Goal: Browse casually: Explore the website without a specific task or goal

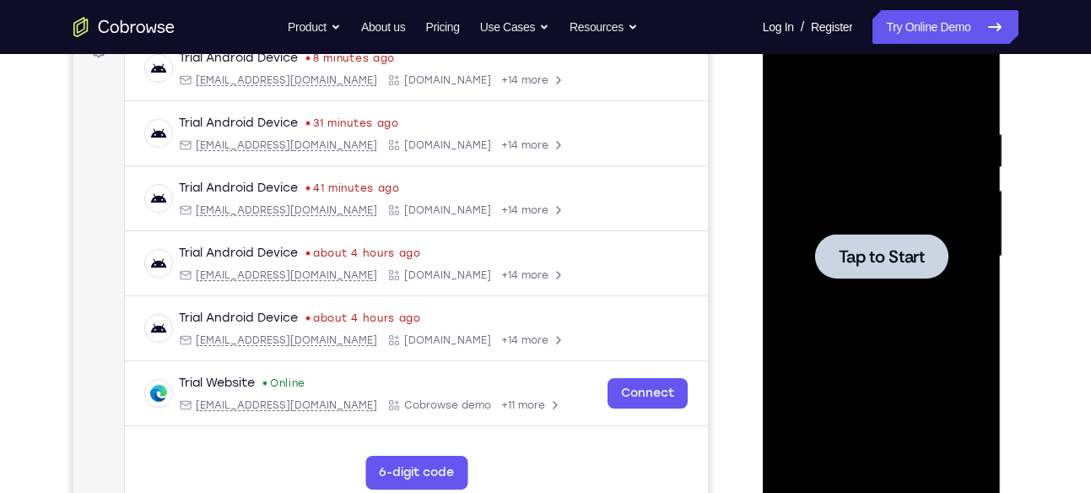
scroll to position [272, 0]
drag, startPoint x: 1513, startPoint y: 258, endPoint x: 829, endPoint y: 221, distance: 684.7
click at [829, 221] on div at bounding box center [882, 256] width 213 height 473
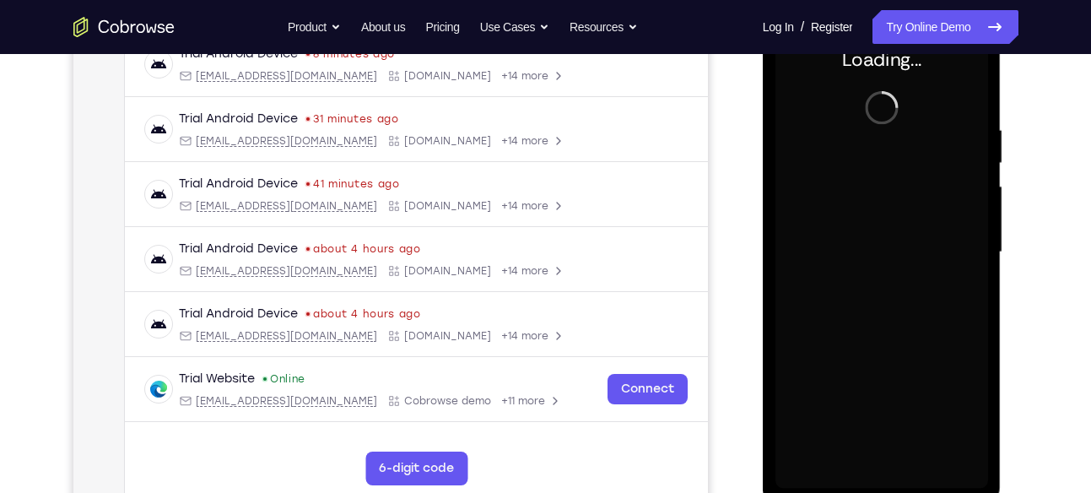
scroll to position [277, 0]
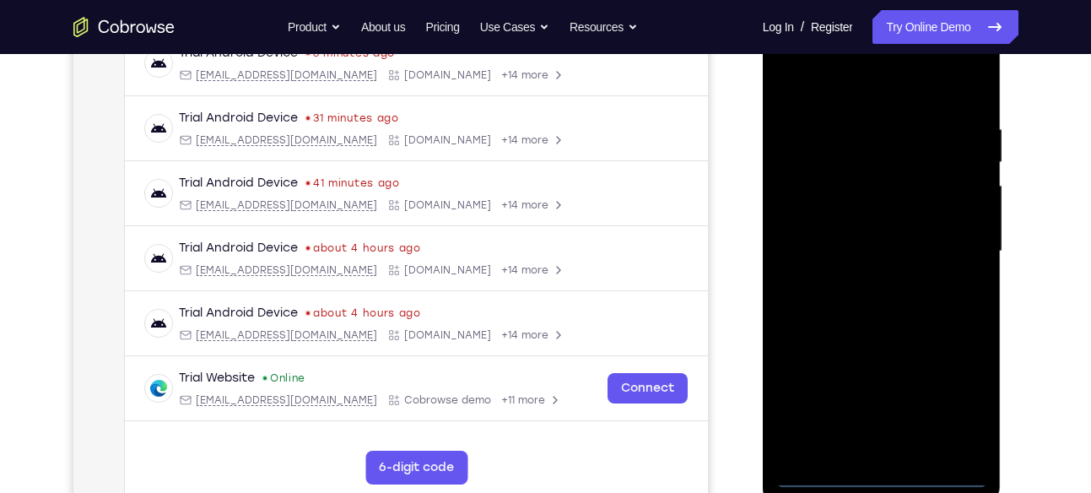
click at [880, 480] on div at bounding box center [882, 251] width 213 height 473
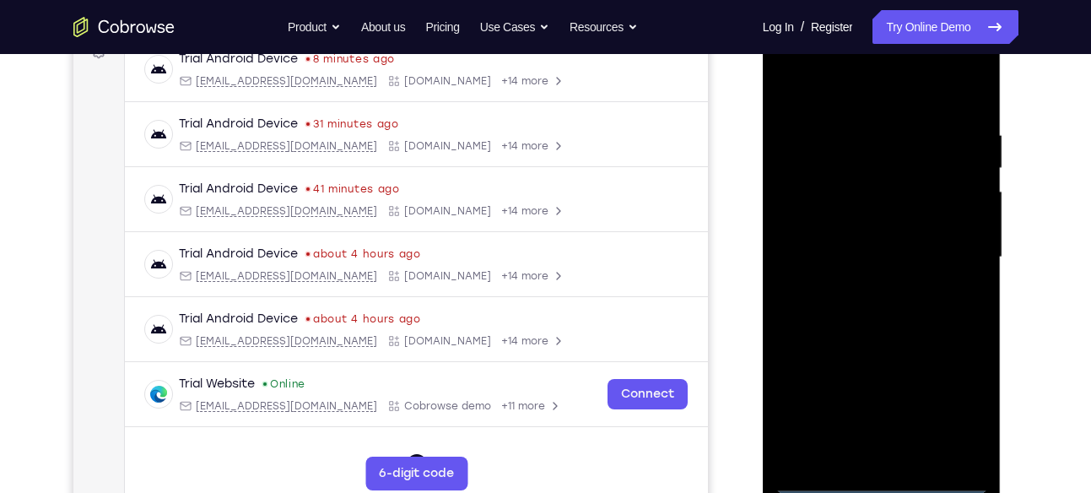
scroll to position [265, 0]
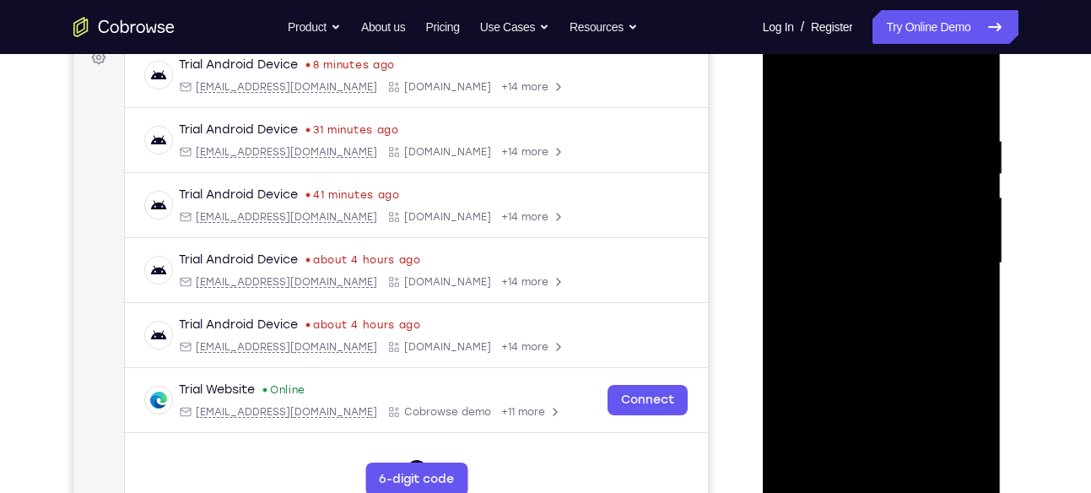
click at [960, 410] on div at bounding box center [882, 263] width 213 height 473
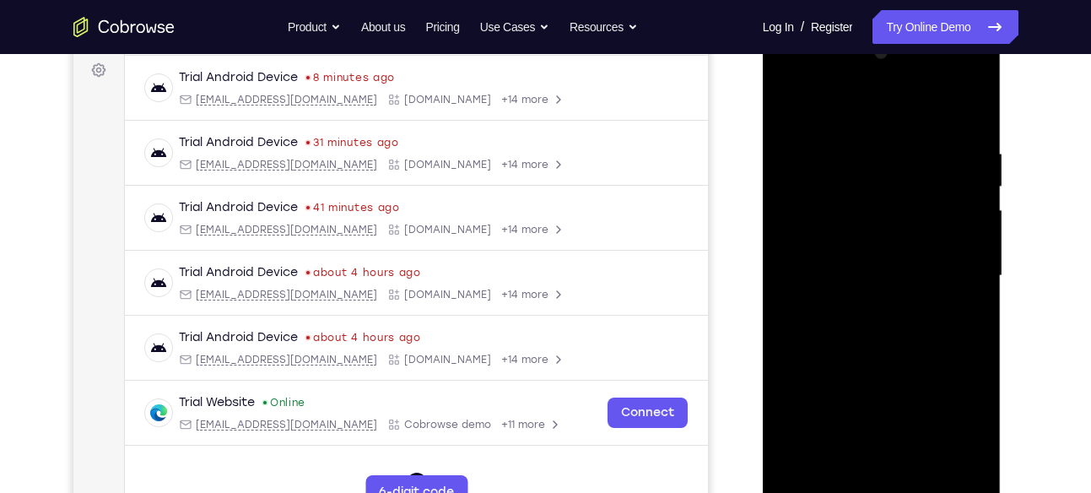
scroll to position [250, 0]
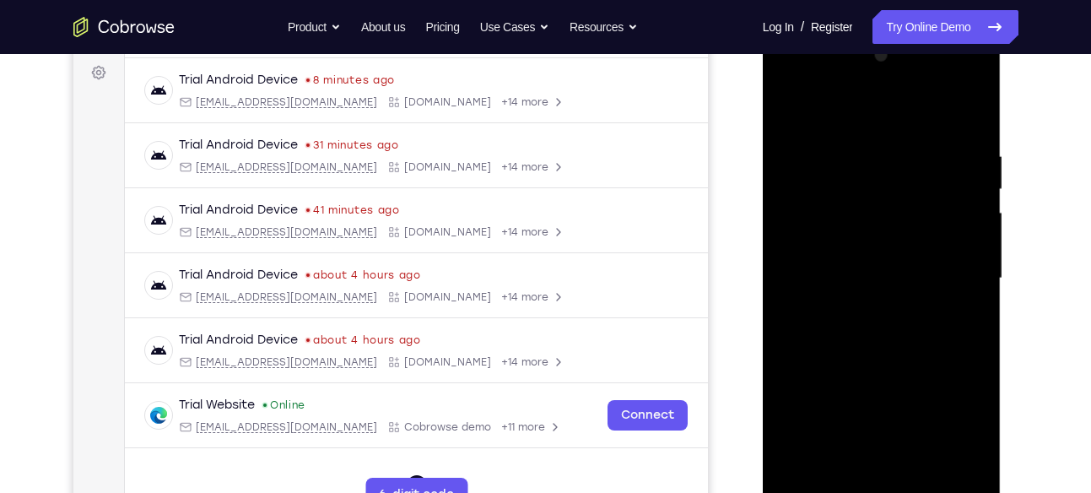
click at [867, 114] on div at bounding box center [882, 278] width 213 height 473
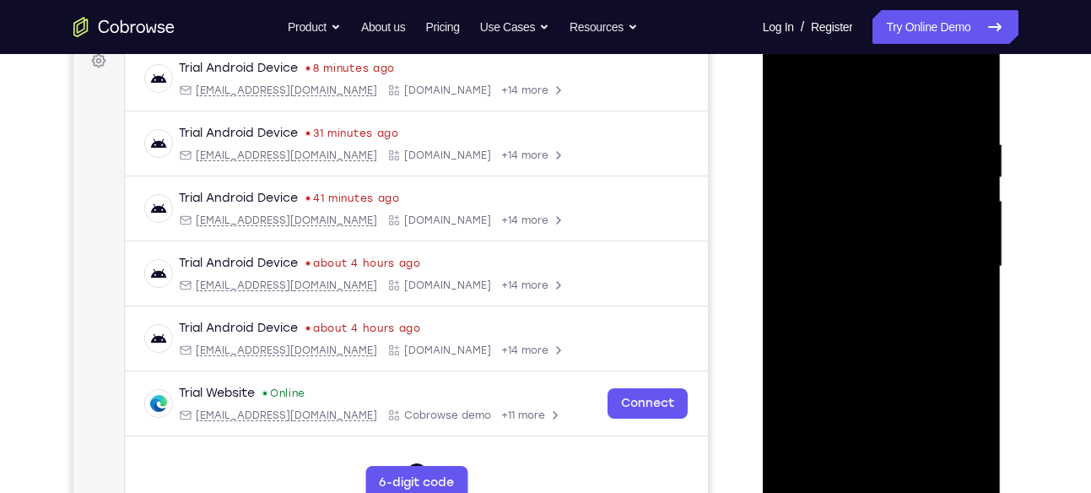
scroll to position [263, 0]
click at [962, 263] on div at bounding box center [882, 266] width 213 height 473
click at [868, 298] on div at bounding box center [882, 266] width 213 height 473
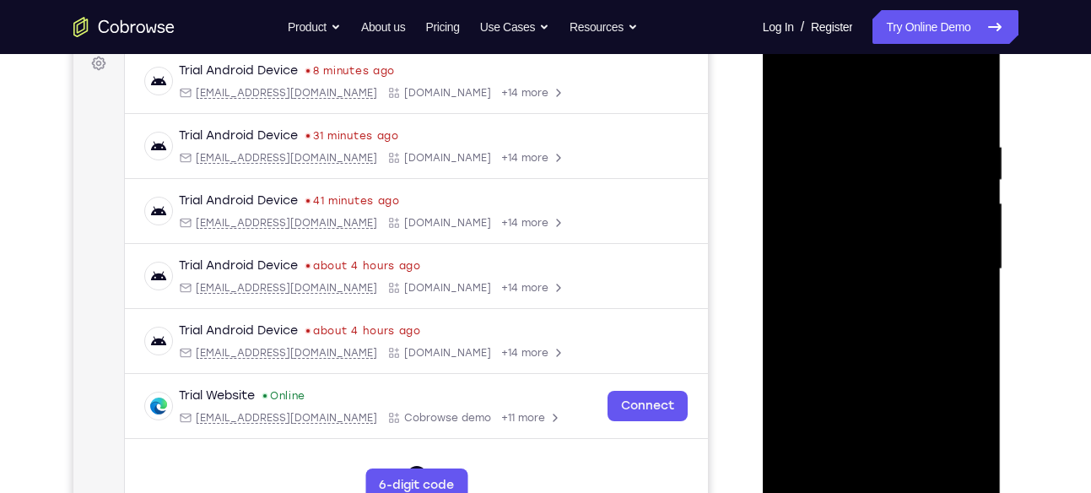
scroll to position [257, 0]
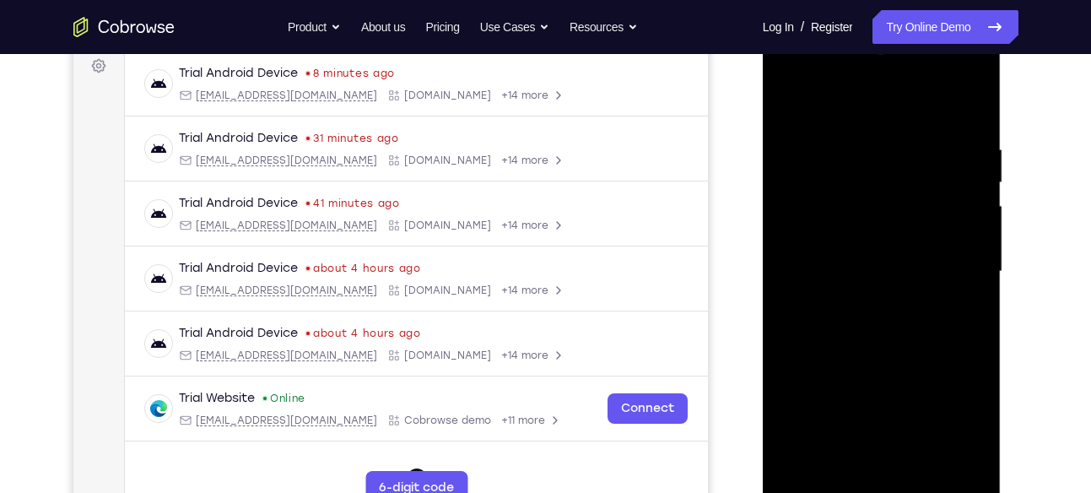
click at [880, 263] on div at bounding box center [882, 271] width 213 height 473
click at [874, 236] on div at bounding box center [882, 271] width 213 height 473
click at [869, 278] on div at bounding box center [882, 271] width 213 height 473
click at [873, 326] on div at bounding box center [882, 271] width 213 height 473
click at [873, 327] on div at bounding box center [882, 271] width 213 height 473
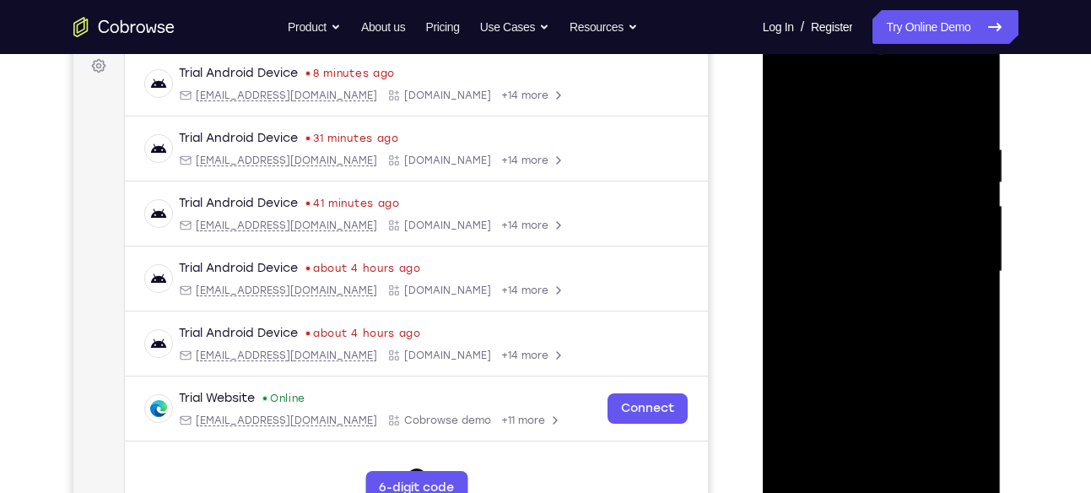
click at [876, 323] on div at bounding box center [882, 271] width 213 height 473
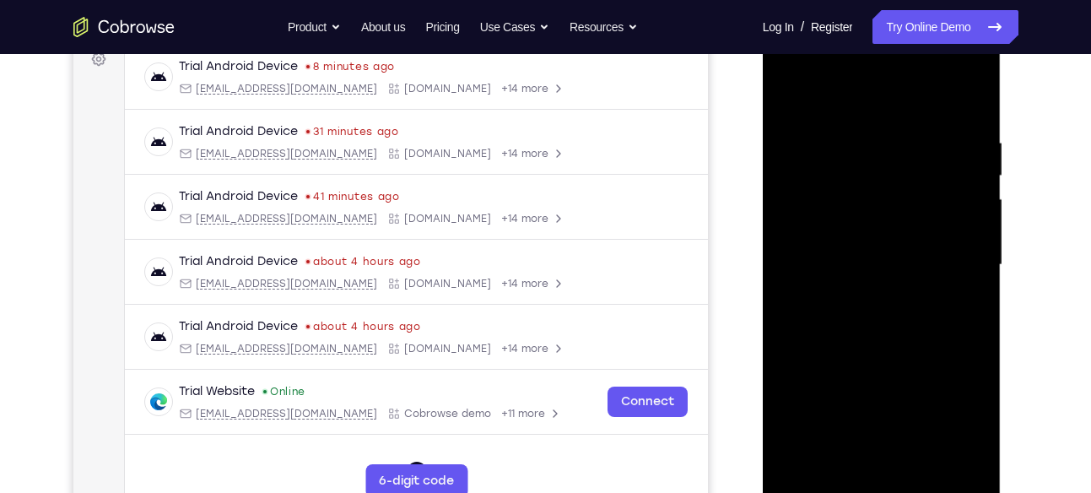
scroll to position [264, 0]
click at [895, 347] on div at bounding box center [882, 264] width 213 height 473
click at [893, 312] on div at bounding box center [882, 264] width 213 height 473
click at [977, 325] on div at bounding box center [882, 264] width 213 height 473
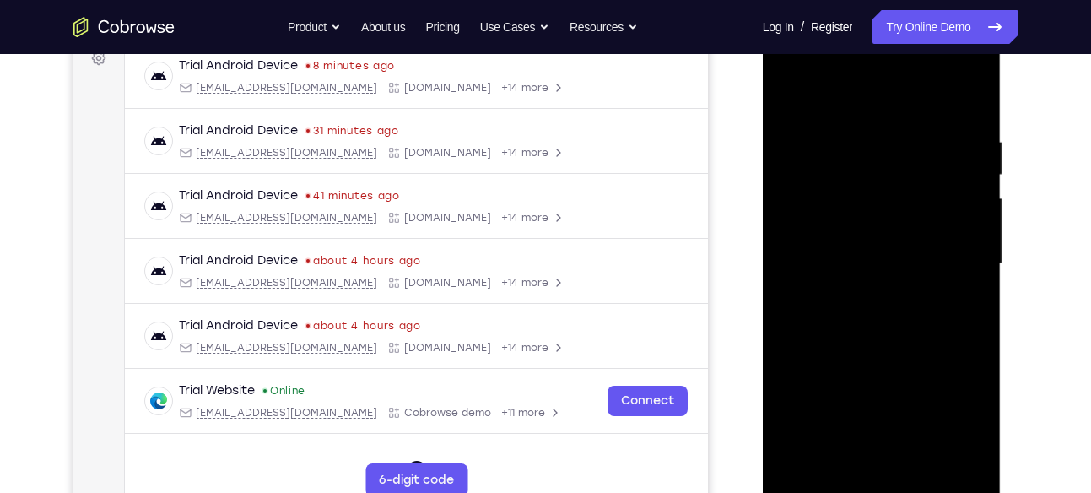
click at [980, 89] on div at bounding box center [882, 264] width 213 height 473
click at [795, 187] on div at bounding box center [882, 264] width 213 height 473
click at [793, 90] on div at bounding box center [882, 264] width 213 height 473
click at [858, 137] on div at bounding box center [882, 264] width 213 height 473
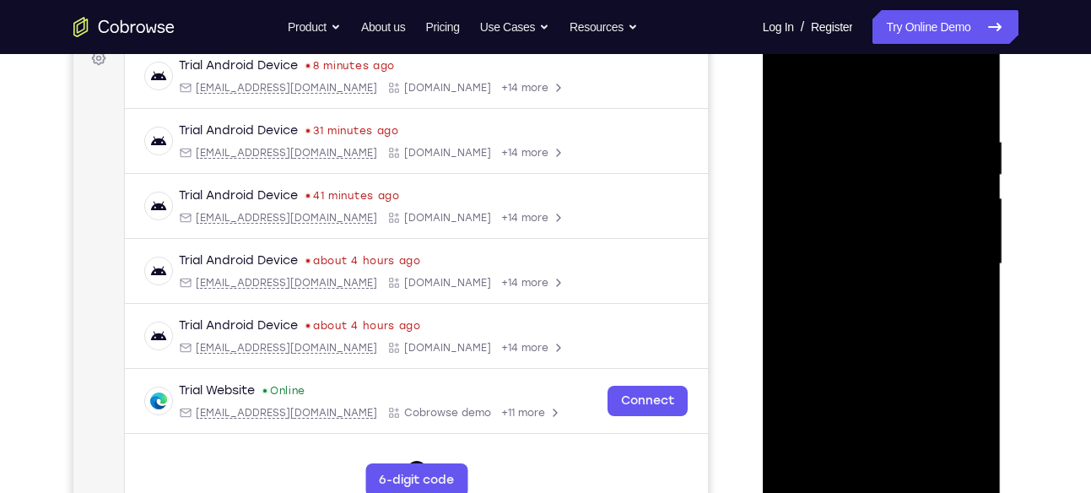
drag, startPoint x: 968, startPoint y: 296, endPoint x: 755, endPoint y: 275, distance: 214.6
click at [763, 275] on html "Online web based iOS Simulators and Android Emulators. Run iPhone, iPad, Mobile…" at bounding box center [883, 268] width 241 height 506
click at [962, 286] on div at bounding box center [882, 264] width 213 height 473
click at [975, 278] on div at bounding box center [882, 264] width 213 height 473
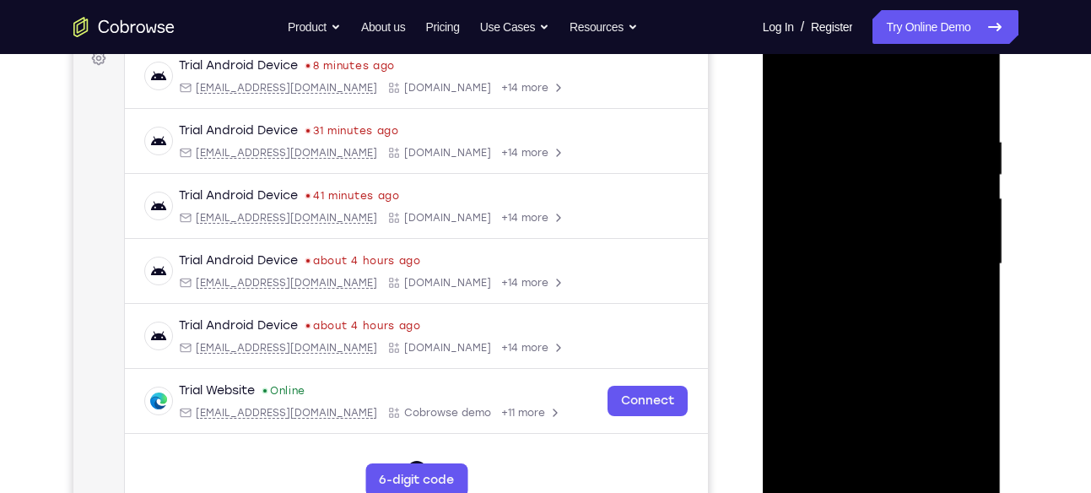
click at [975, 278] on div at bounding box center [882, 264] width 213 height 473
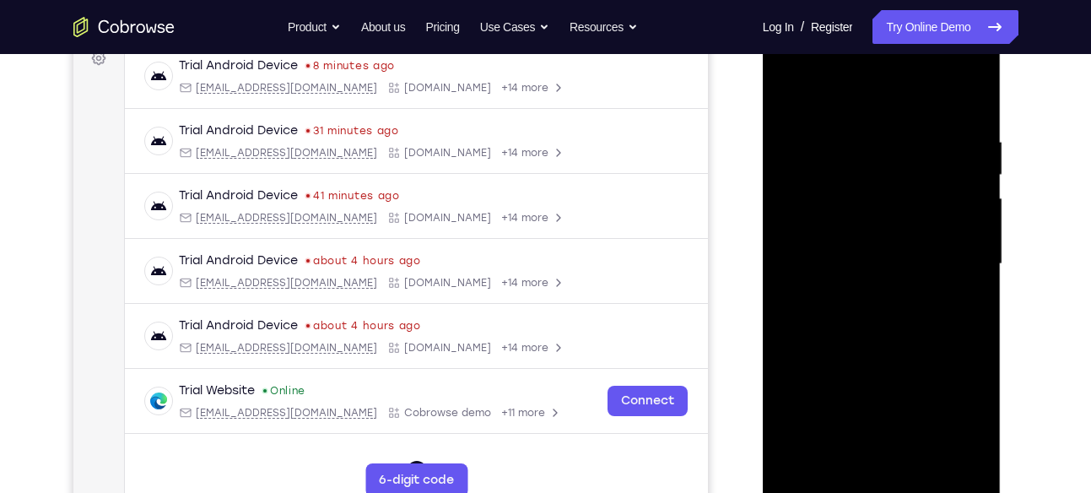
click at [975, 278] on div at bounding box center [882, 264] width 213 height 473
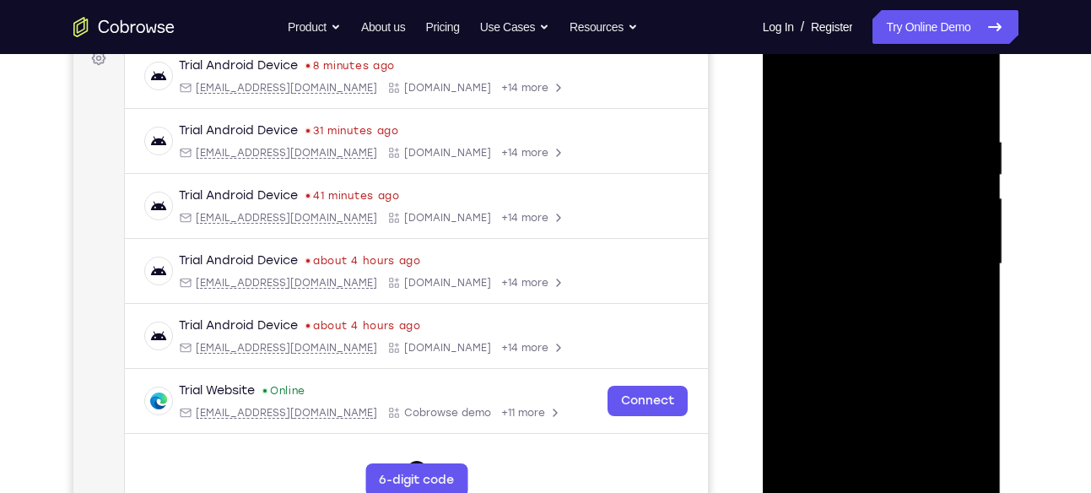
click at [975, 278] on div at bounding box center [882, 264] width 213 height 473
click at [968, 96] on div at bounding box center [882, 264] width 213 height 473
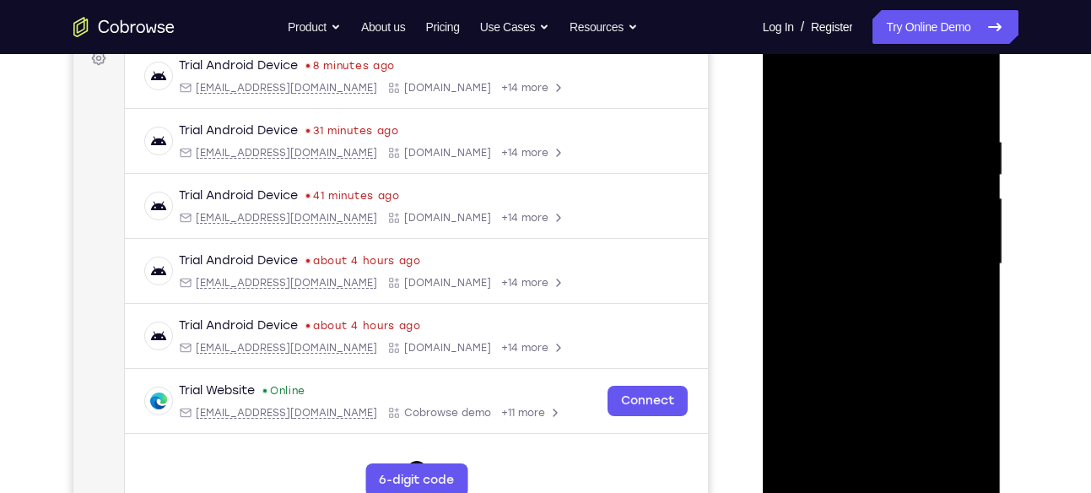
drag, startPoint x: 885, startPoint y: 173, endPoint x: 886, endPoint y: 472, distance: 298.8
click at [886, 472] on div at bounding box center [882, 264] width 213 height 473
drag, startPoint x: 886, startPoint y: 168, endPoint x: 901, endPoint y: 339, distance: 172.0
click at [901, 339] on div at bounding box center [882, 264] width 213 height 473
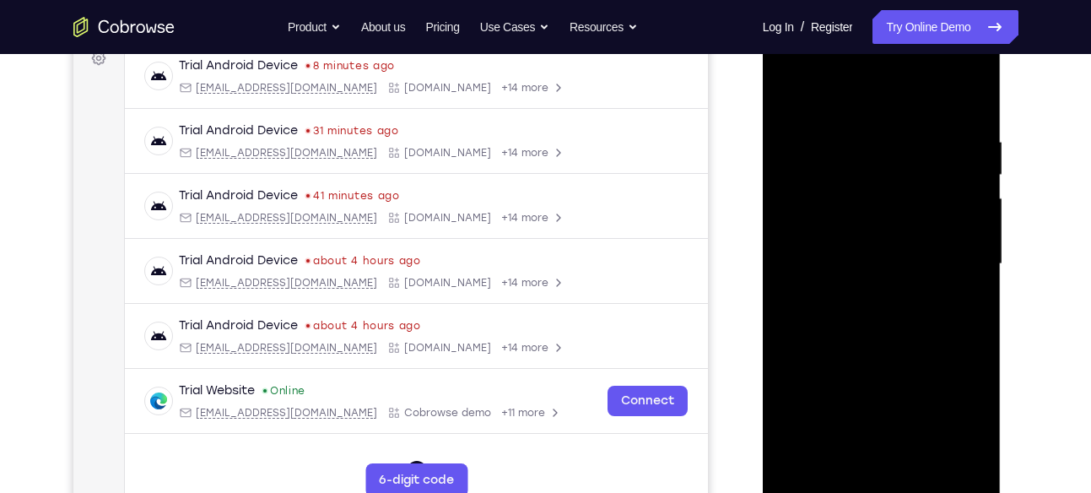
click at [901, 339] on div at bounding box center [882, 264] width 213 height 473
click at [979, 441] on div at bounding box center [882, 264] width 213 height 473
drag, startPoint x: 931, startPoint y: 368, endPoint x: 930, endPoint y: 234, distance: 134.2
click at [930, 234] on div at bounding box center [882, 264] width 213 height 473
drag, startPoint x: 910, startPoint y: 365, endPoint x: 920, endPoint y: 78, distance: 287.2
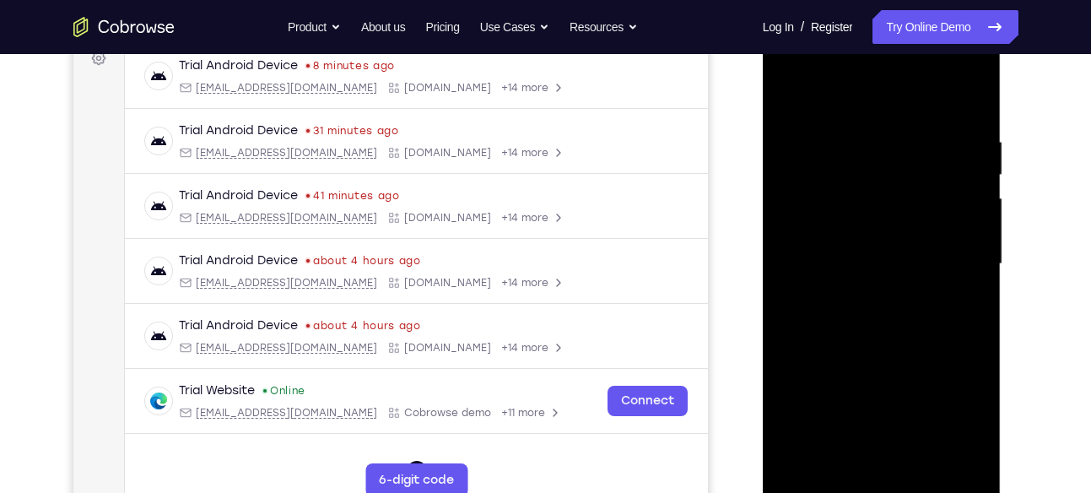
click at [920, 78] on div at bounding box center [882, 264] width 213 height 473
drag, startPoint x: 905, startPoint y: 390, endPoint x: 910, endPoint y: 175, distance: 215.3
click at [910, 175] on div at bounding box center [882, 264] width 213 height 473
drag, startPoint x: 895, startPoint y: 376, endPoint x: 896, endPoint y: 265, distance: 111.4
click at [896, 265] on div at bounding box center [882, 264] width 213 height 473
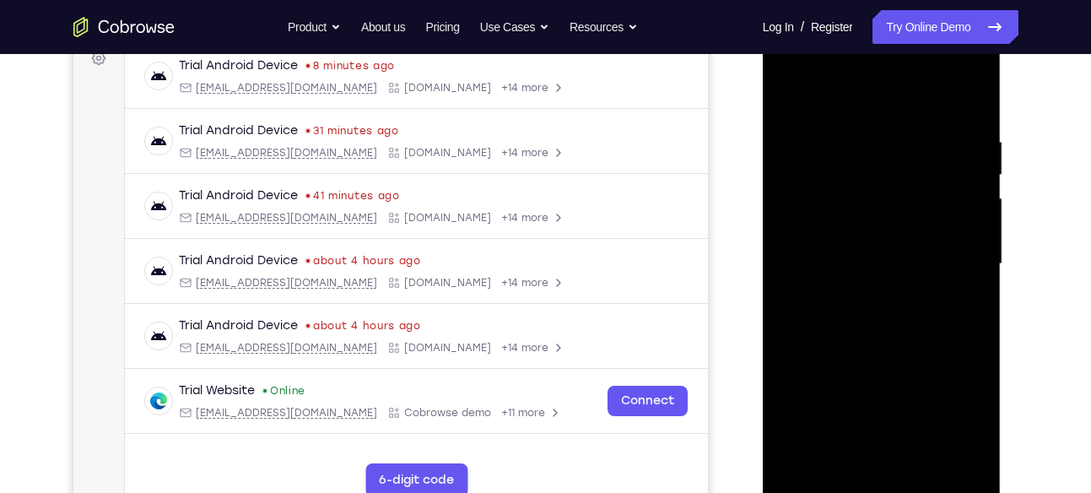
drag, startPoint x: 889, startPoint y: 367, endPoint x: 901, endPoint y: 179, distance: 188.6
click at [901, 179] on div at bounding box center [882, 264] width 213 height 473
drag, startPoint x: 892, startPoint y: 404, endPoint x: 878, endPoint y: 95, distance: 310.1
click at [878, 95] on div at bounding box center [882, 264] width 213 height 473
drag, startPoint x: 901, startPoint y: 403, endPoint x: 898, endPoint y: 305, distance: 97.9
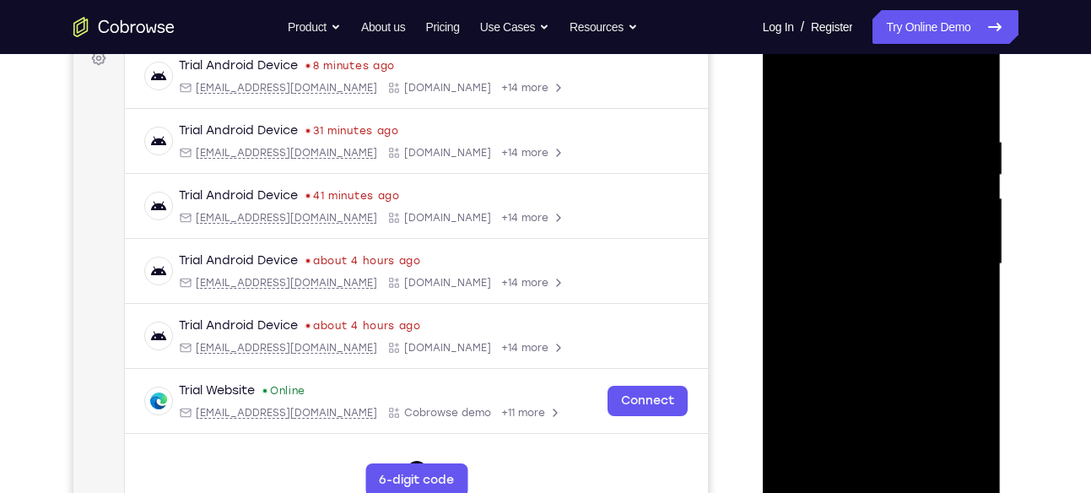
click at [898, 305] on div at bounding box center [882, 264] width 213 height 473
click at [973, 220] on div at bounding box center [882, 264] width 213 height 473
drag, startPoint x: 890, startPoint y: 230, endPoint x: 896, endPoint y: 285, distance: 56.0
click at [896, 285] on div at bounding box center [882, 264] width 213 height 473
drag, startPoint x: 889, startPoint y: 398, endPoint x: 903, endPoint y: 196, distance: 202.2
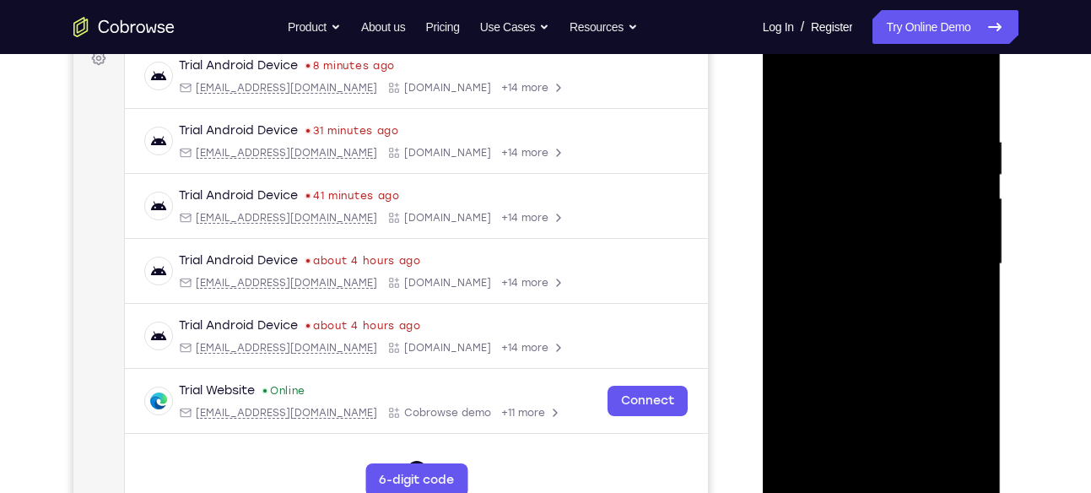
click at [903, 196] on div at bounding box center [882, 264] width 213 height 473
drag, startPoint x: 885, startPoint y: 391, endPoint x: 884, endPoint y: 184, distance: 206.8
click at [884, 184] on div at bounding box center [882, 264] width 213 height 473
click at [887, 338] on div at bounding box center [882, 264] width 213 height 473
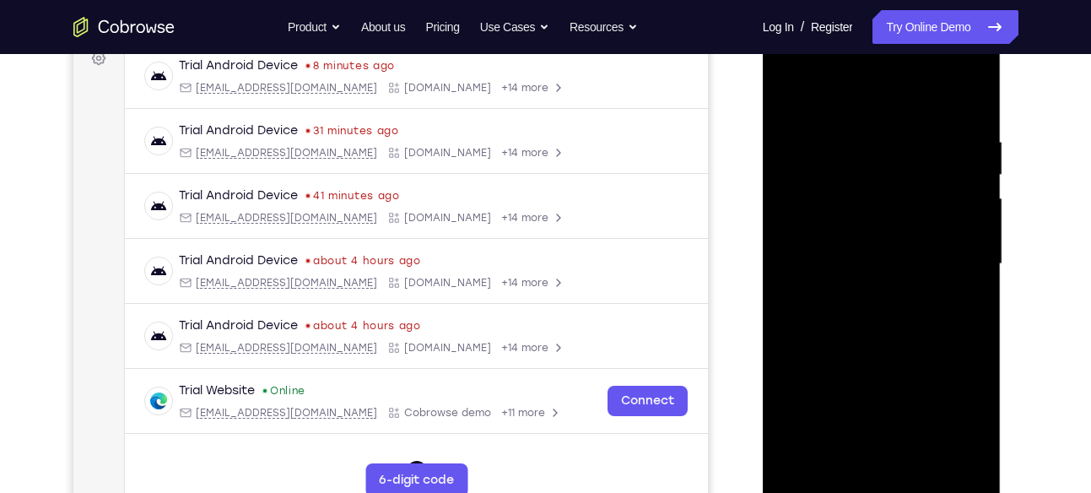
drag, startPoint x: 875, startPoint y: 410, endPoint x: 910, endPoint y: 167, distance: 245.5
click at [910, 167] on div at bounding box center [882, 264] width 213 height 473
drag, startPoint x: 886, startPoint y: 381, endPoint x: 886, endPoint y: 197, distance: 184.0
click at [886, 197] on div at bounding box center [882, 264] width 213 height 473
click at [971, 196] on div at bounding box center [882, 264] width 213 height 473
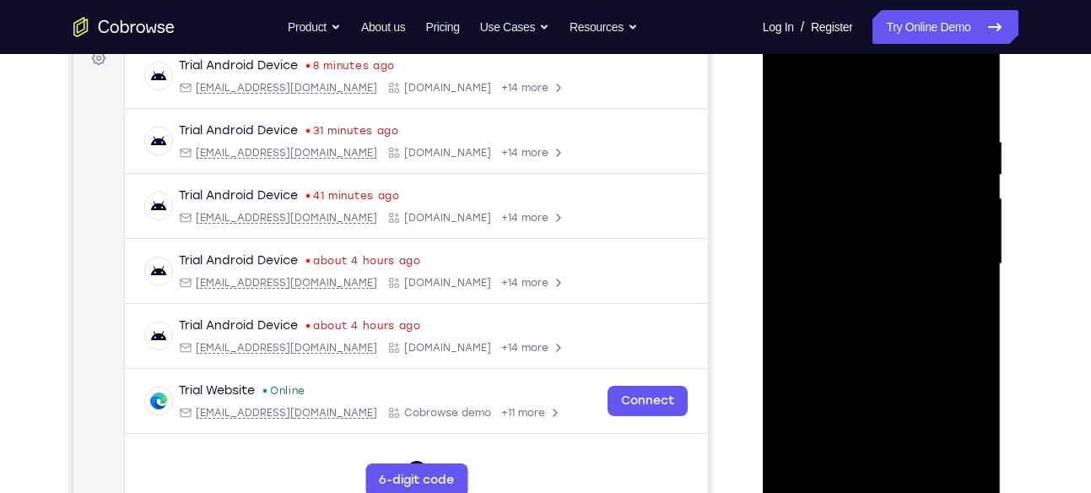
click at [971, 196] on div at bounding box center [882, 264] width 213 height 473
click at [896, 366] on div at bounding box center [882, 264] width 213 height 473
click at [979, 199] on div at bounding box center [882, 264] width 213 height 473
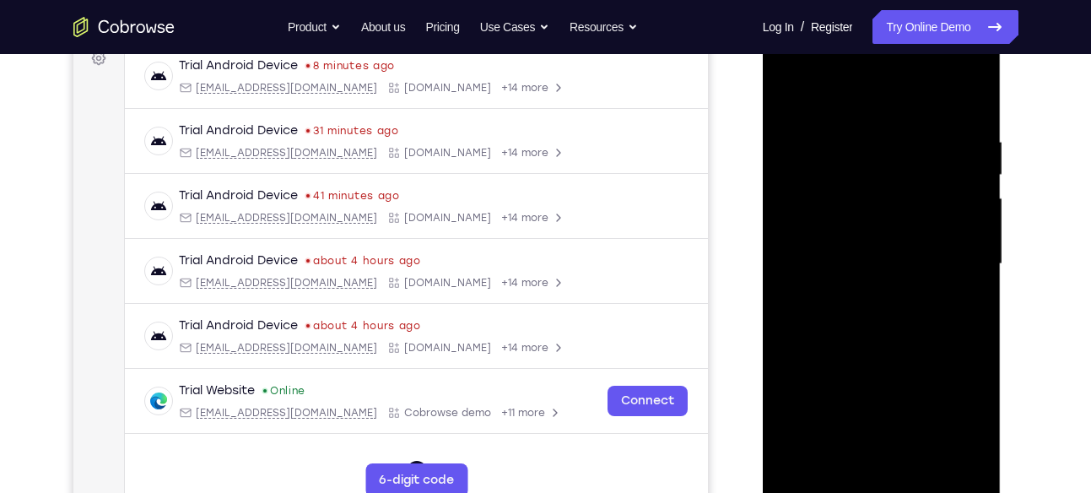
click at [979, 199] on div at bounding box center [882, 264] width 213 height 473
click at [790, 197] on div at bounding box center [882, 264] width 213 height 473
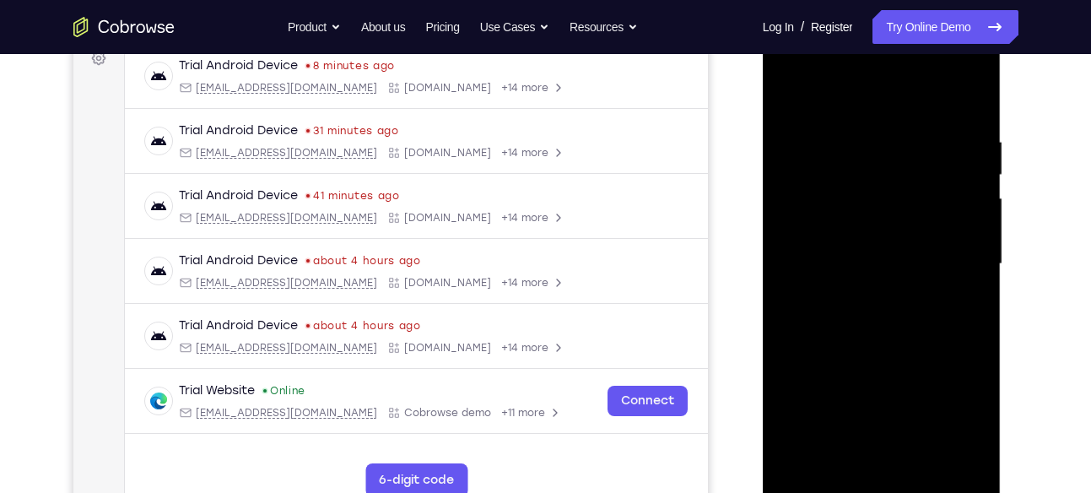
click at [790, 197] on div at bounding box center [882, 264] width 213 height 473
click at [972, 208] on div at bounding box center [882, 264] width 213 height 473
click at [977, 344] on div at bounding box center [882, 264] width 213 height 473
drag, startPoint x: 911, startPoint y: 403, endPoint x: 886, endPoint y: 41, distance: 362.1
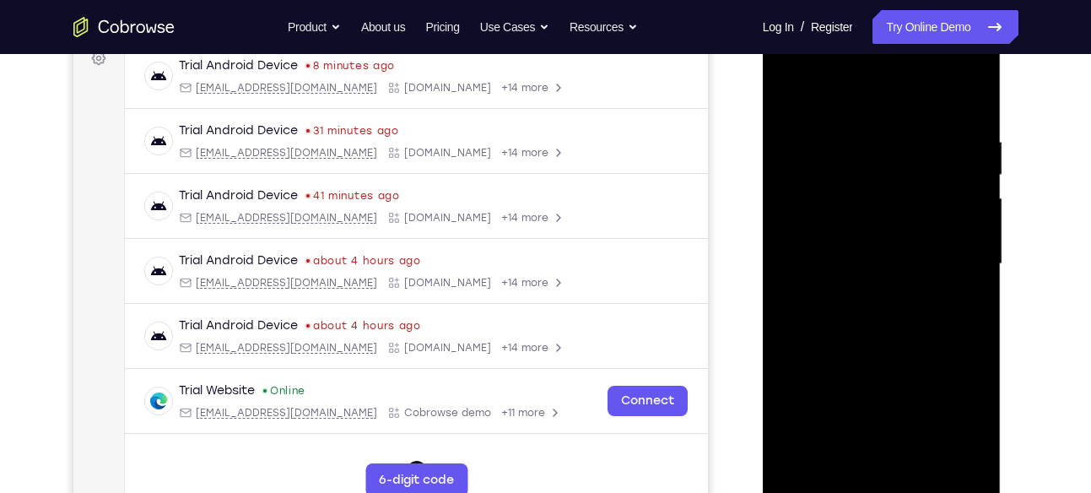
click at [886, 41] on div at bounding box center [882, 264] width 213 height 473
drag, startPoint x: 869, startPoint y: 388, endPoint x: 875, endPoint y: 157, distance: 231.4
click at [875, 157] on div at bounding box center [882, 264] width 213 height 473
drag, startPoint x: 878, startPoint y: 187, endPoint x: 896, endPoint y: 474, distance: 287.5
click at [896, 474] on div at bounding box center [882, 264] width 213 height 473
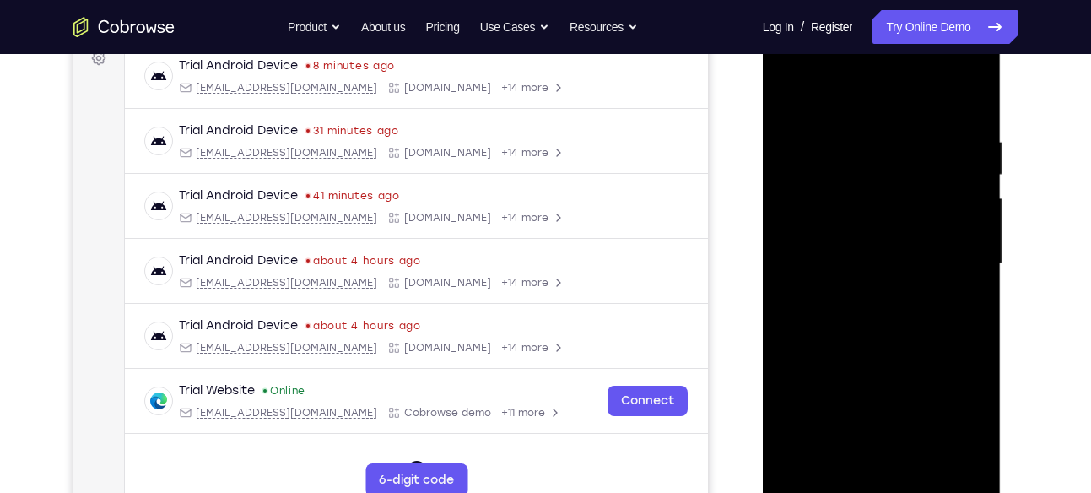
drag, startPoint x: 893, startPoint y: 260, endPoint x: 895, endPoint y: 325, distance: 65.0
click at [895, 325] on div at bounding box center [882, 264] width 213 height 473
click at [974, 279] on div at bounding box center [882, 264] width 213 height 473
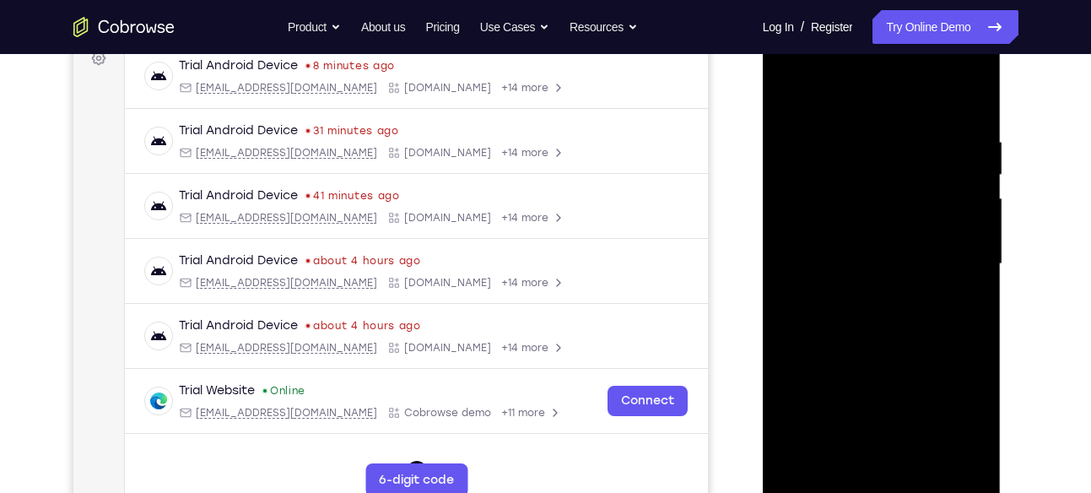
click at [974, 279] on div at bounding box center [882, 264] width 213 height 473
click at [804, 457] on div at bounding box center [882, 264] width 213 height 473
click at [962, 462] on div at bounding box center [882, 264] width 213 height 473
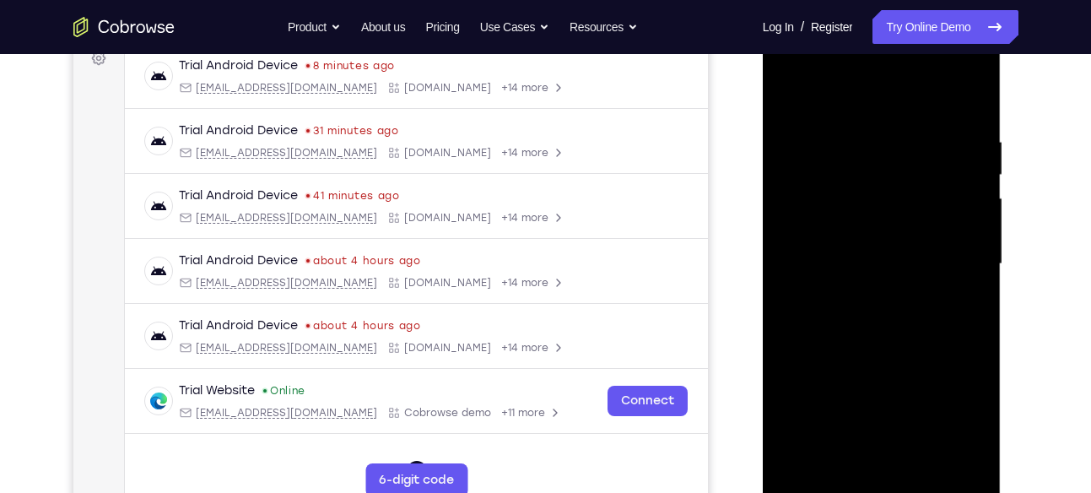
click at [803, 457] on div at bounding box center [882, 264] width 213 height 473
click at [963, 460] on div at bounding box center [882, 264] width 213 height 473
drag, startPoint x: 897, startPoint y: 356, endPoint x: 878, endPoint y: 182, distance: 175.0
click at [878, 182] on div at bounding box center [882, 264] width 213 height 473
click at [808, 465] on div at bounding box center [882, 264] width 213 height 473
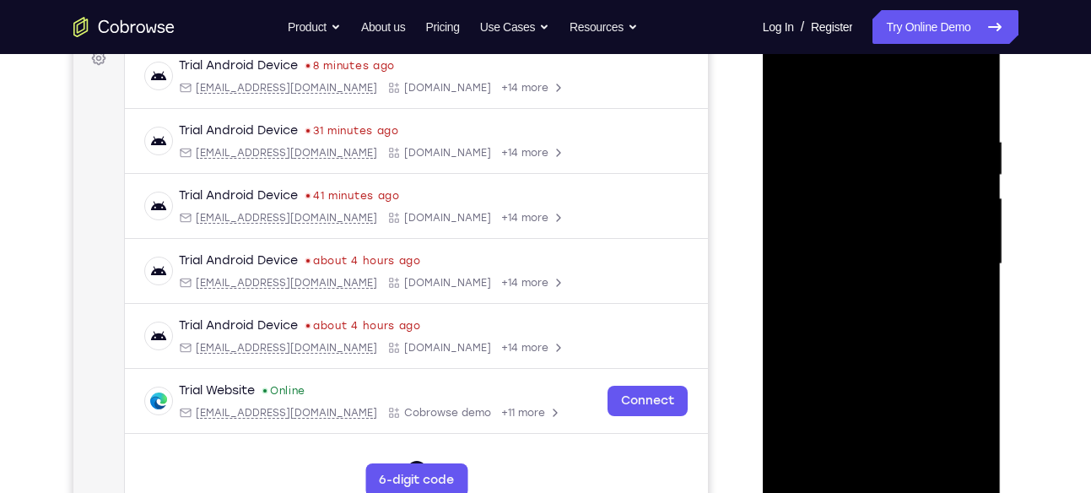
click at [808, 465] on div at bounding box center [882, 264] width 213 height 473
